Goal: Check status: Check status

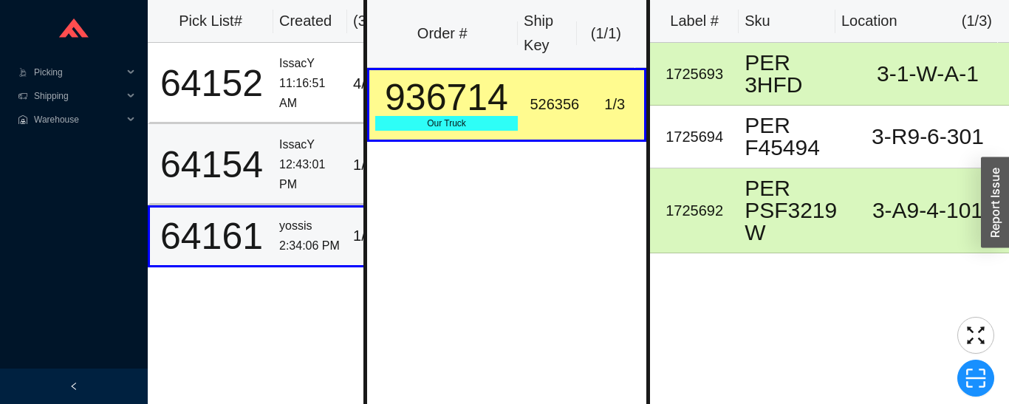
click at [280, 160] on div "12:43:01 PM" at bounding box center [310, 174] width 62 height 39
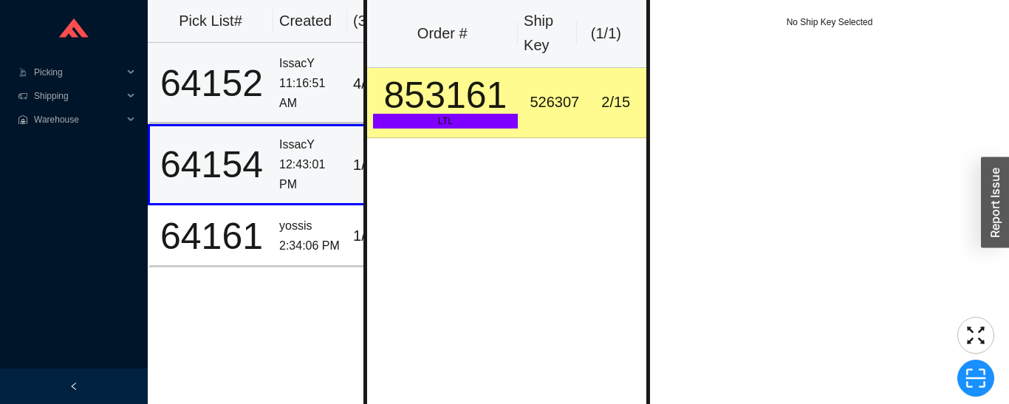
click at [304, 71] on div "IssacY" at bounding box center [310, 64] width 62 height 20
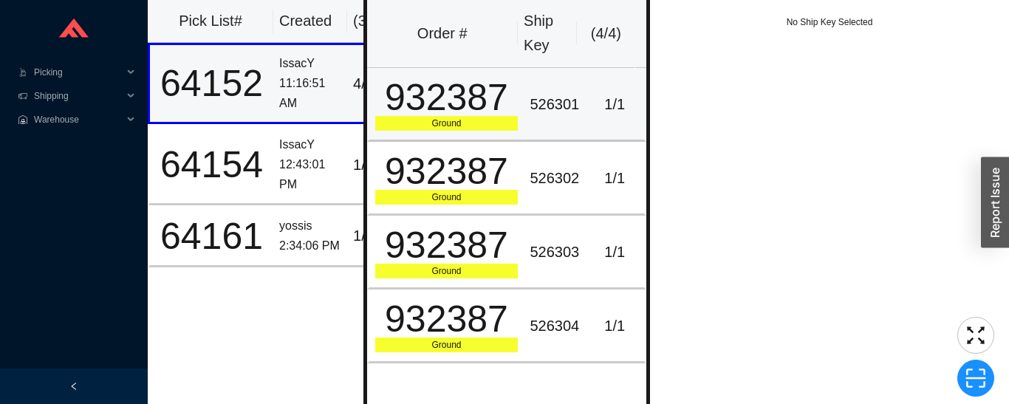
click at [507, 101] on div "932387" at bounding box center [446, 97] width 143 height 37
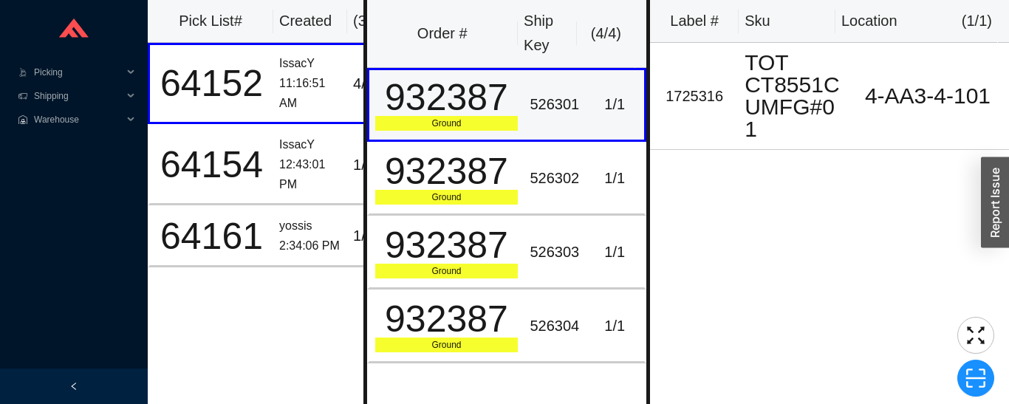
click at [307, 170] on div "12:43:01 PM" at bounding box center [310, 174] width 62 height 39
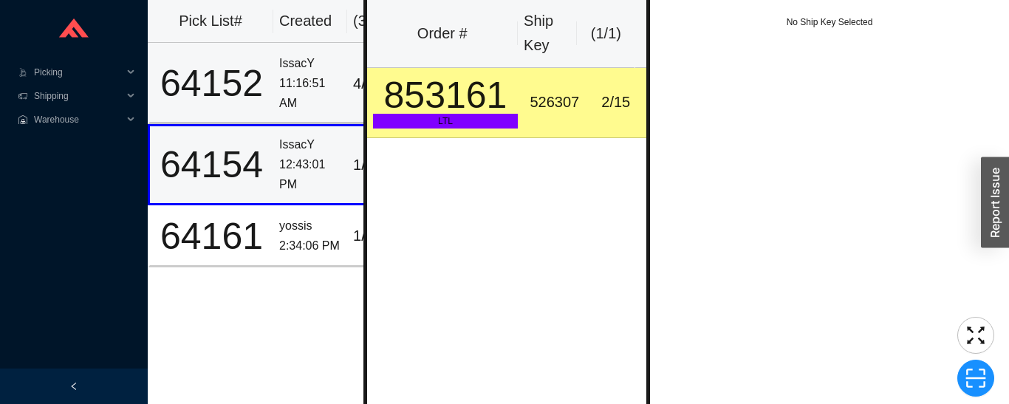
click at [315, 86] on div "11:16:51 AM" at bounding box center [310, 93] width 62 height 39
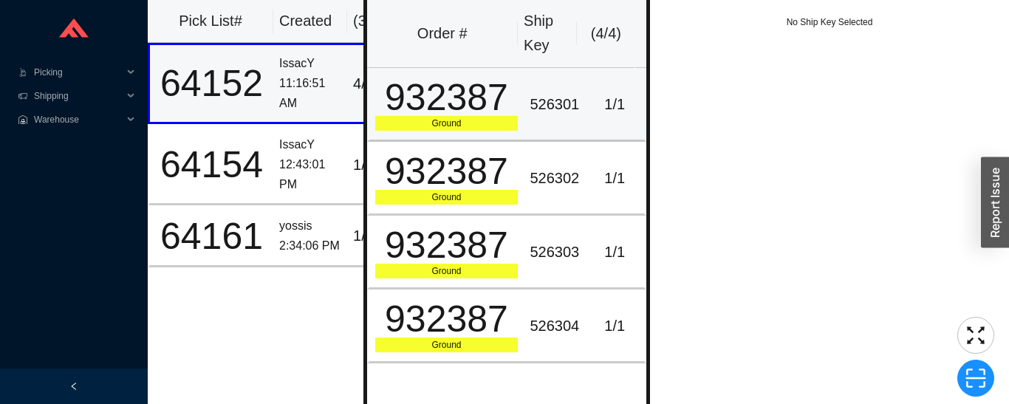
click at [567, 102] on div "526301" at bounding box center [554, 104] width 49 height 24
